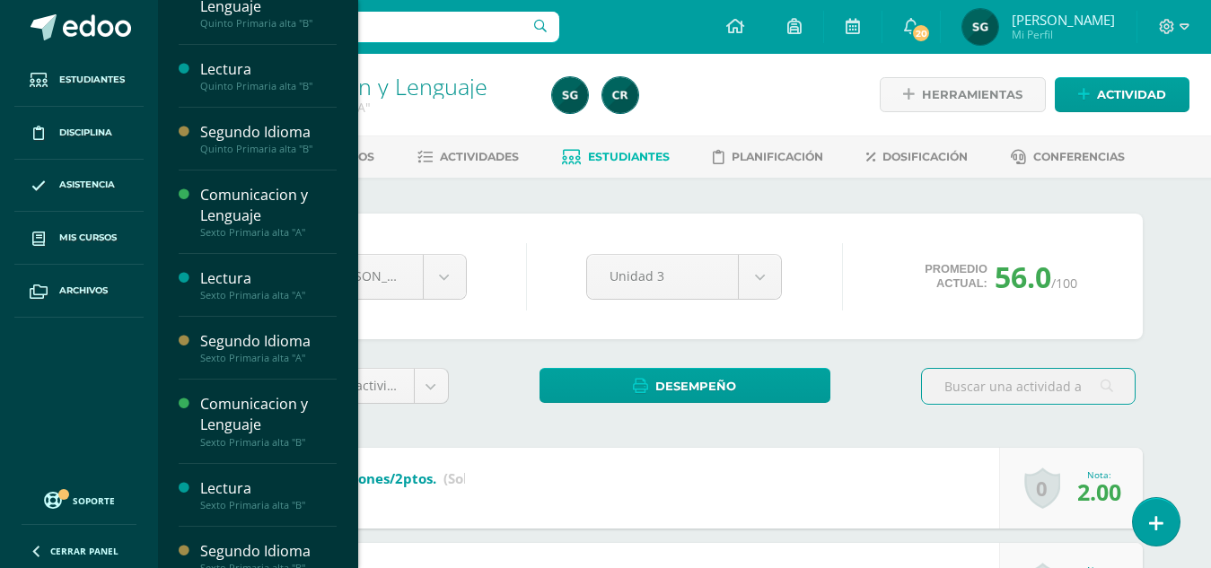
scroll to position [255, 0]
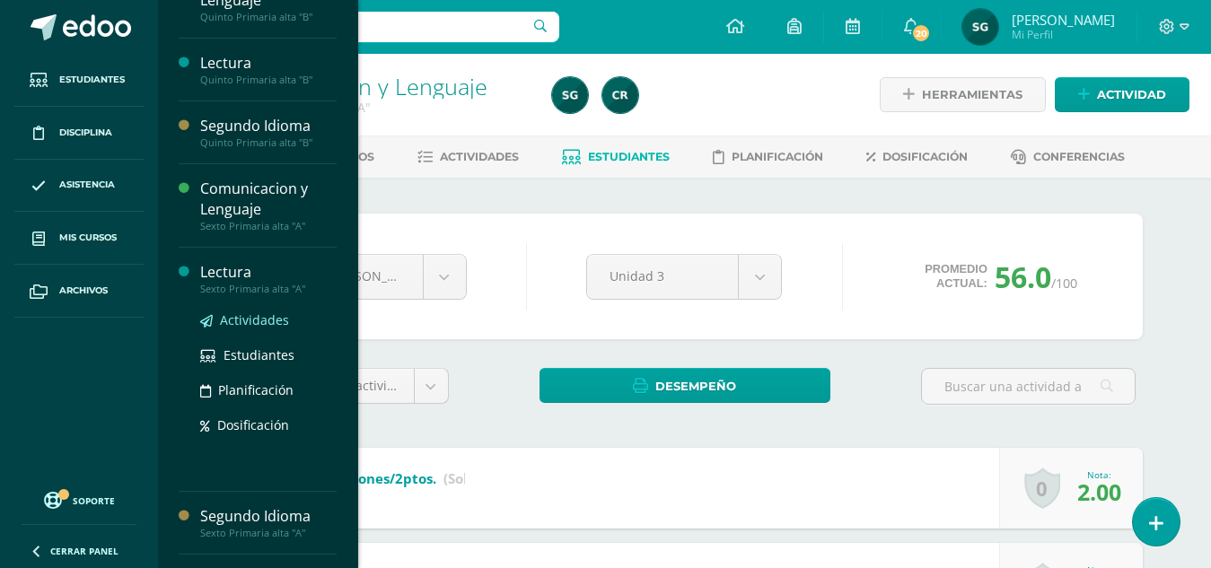
click at [246, 323] on span "Actividades" at bounding box center [254, 320] width 69 height 17
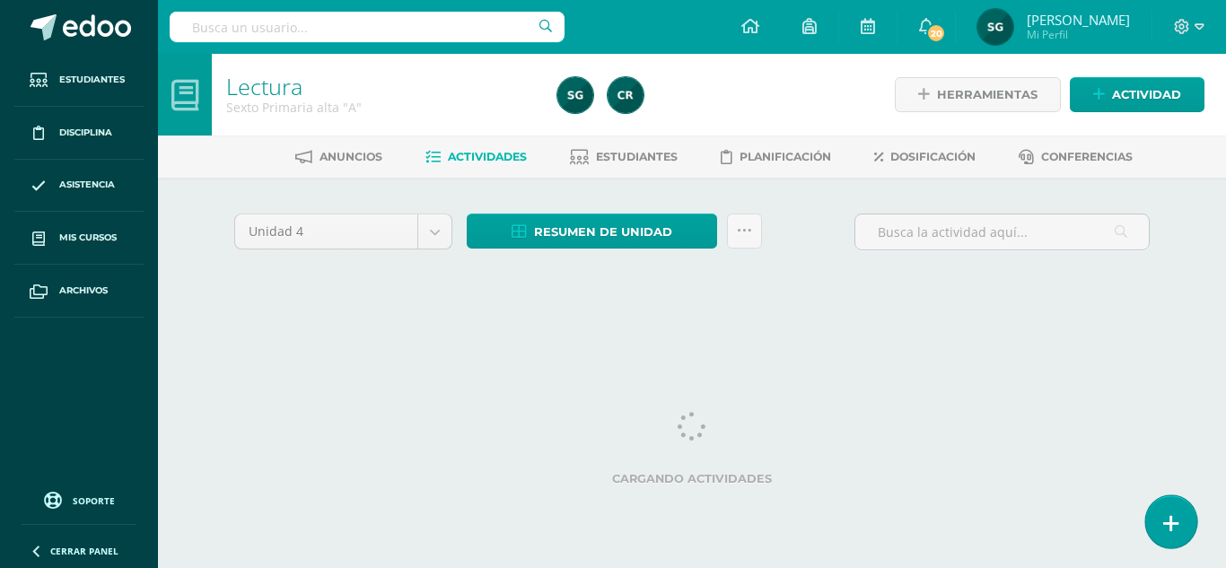
click at [1167, 518] on icon at bounding box center [1172, 524] width 16 height 21
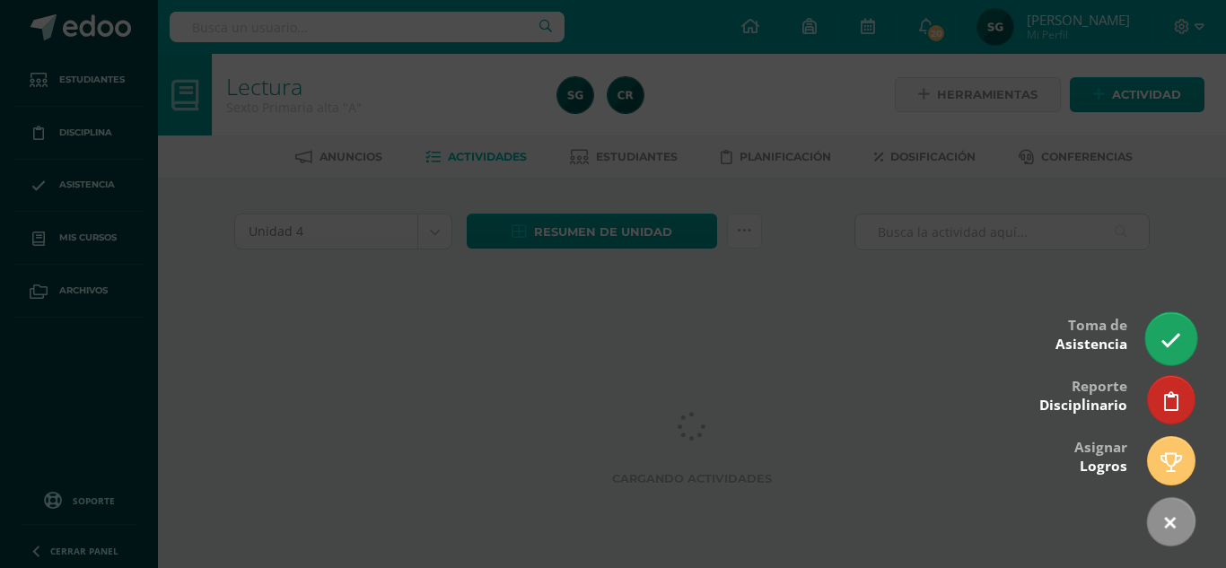
click at [1165, 347] on icon at bounding box center [1171, 340] width 21 height 21
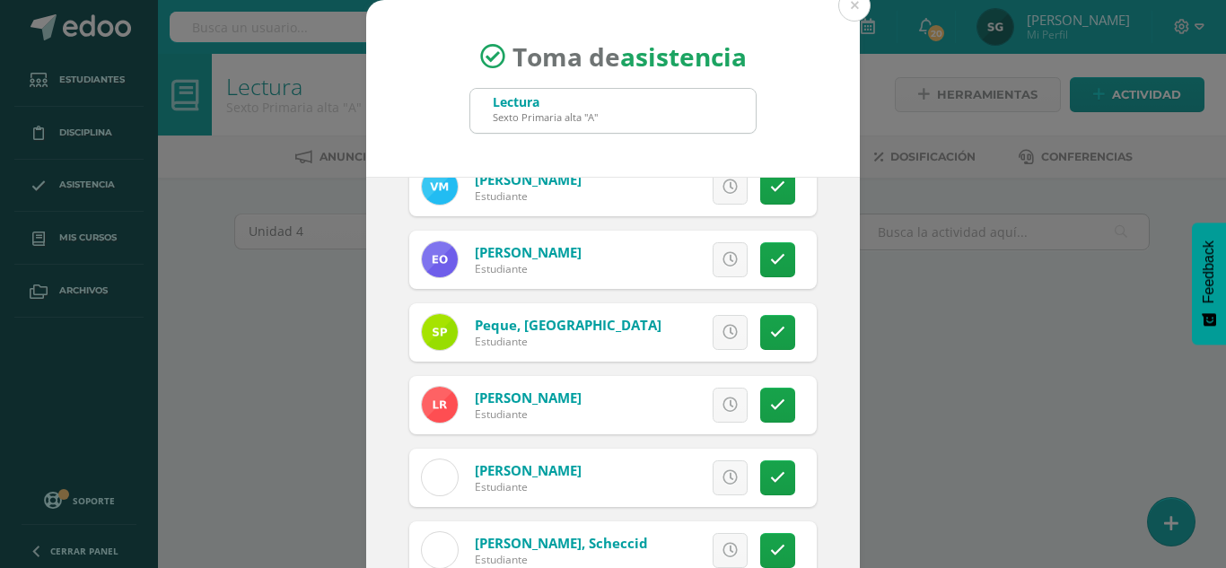
scroll to position [992, 0]
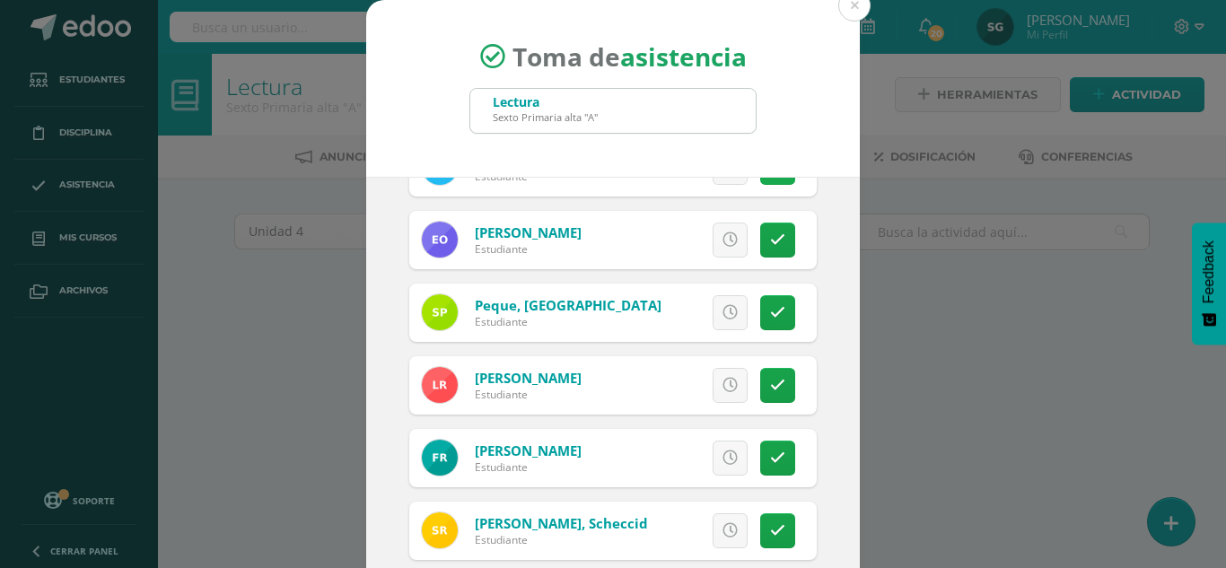
click at [760, 180] on link at bounding box center [777, 167] width 35 height 35
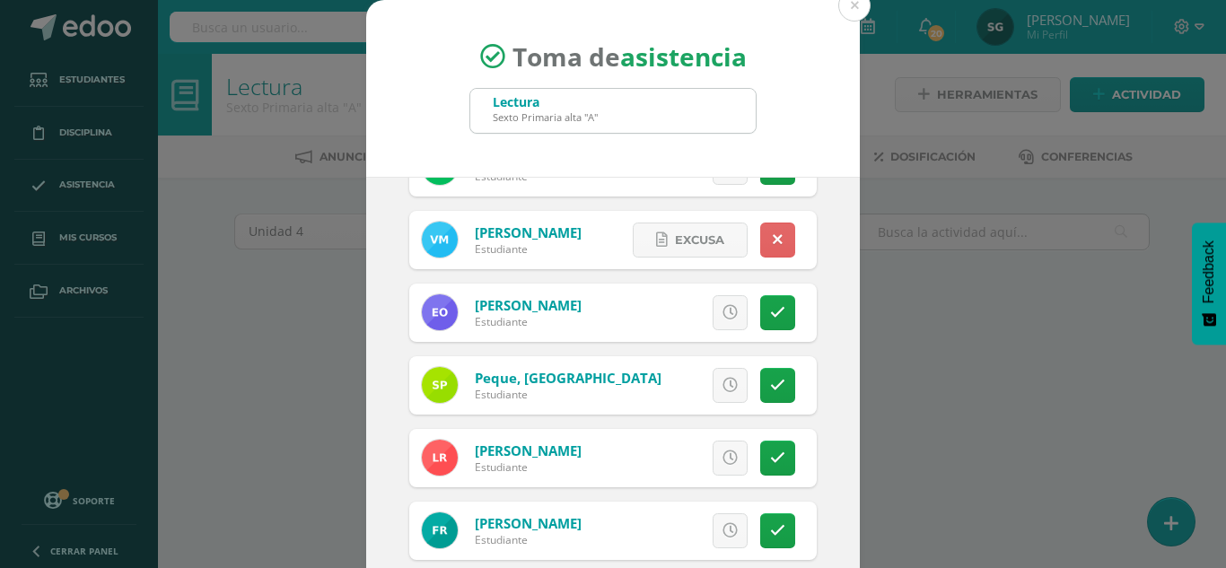
scroll to position [880, 0]
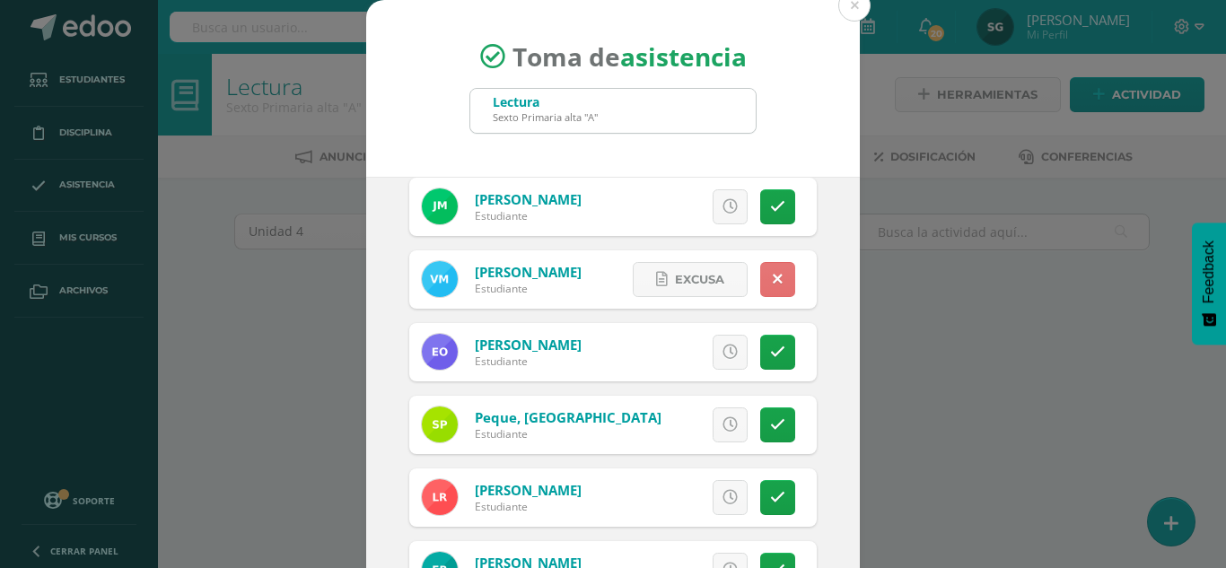
click at [773, 273] on icon at bounding box center [778, 279] width 10 height 15
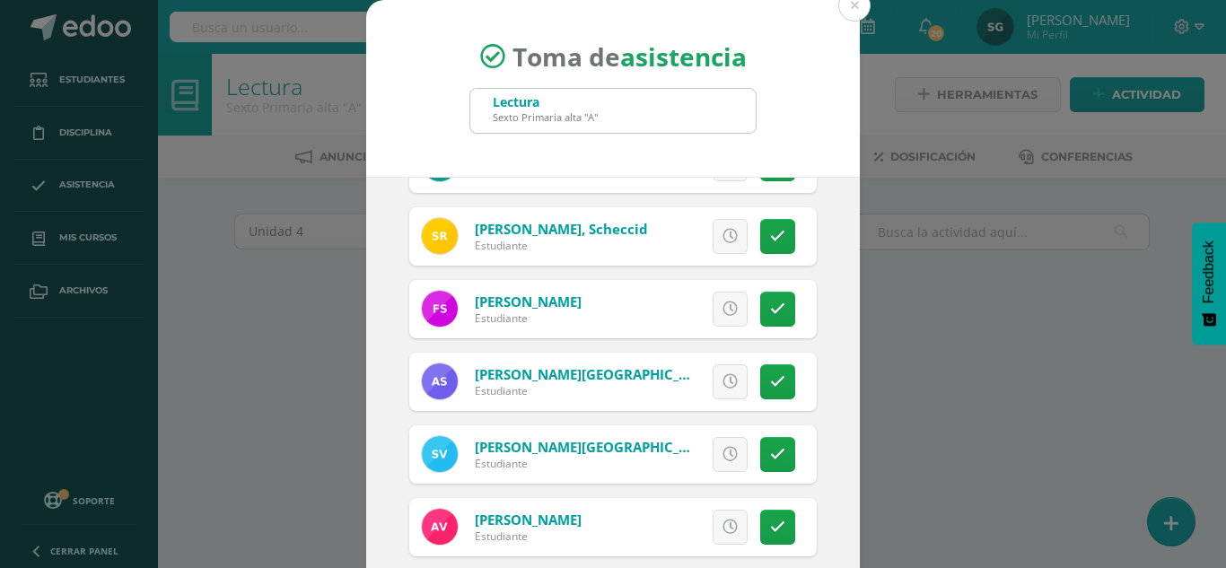
scroll to position [110, 0]
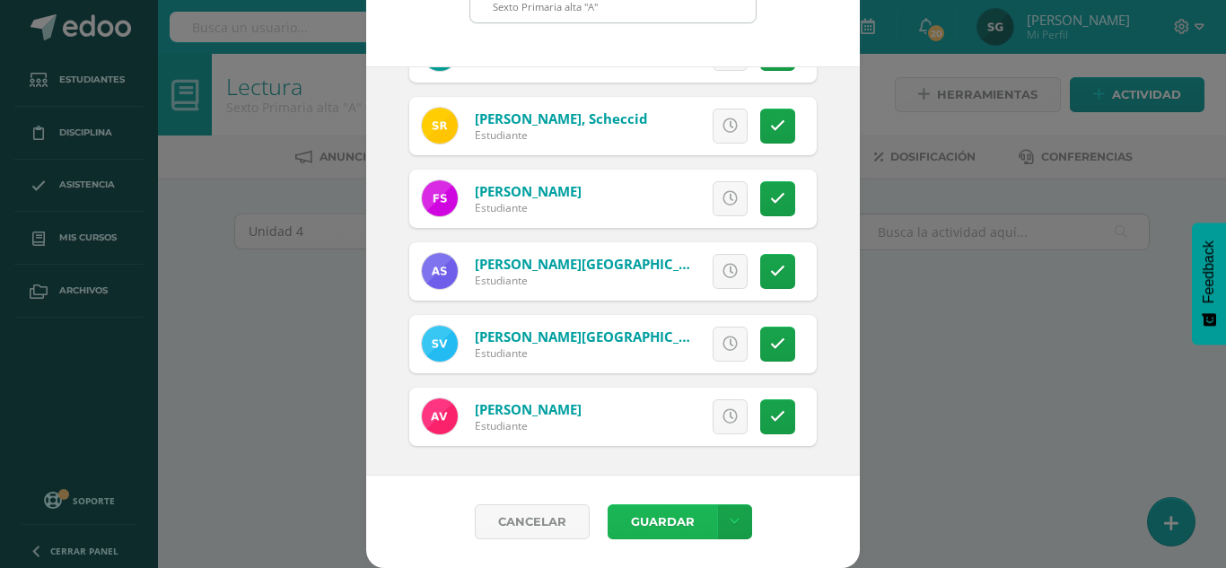
click at [652, 519] on button "Guardar" at bounding box center [663, 522] width 110 height 35
